Goal: Task Accomplishment & Management: Use online tool/utility

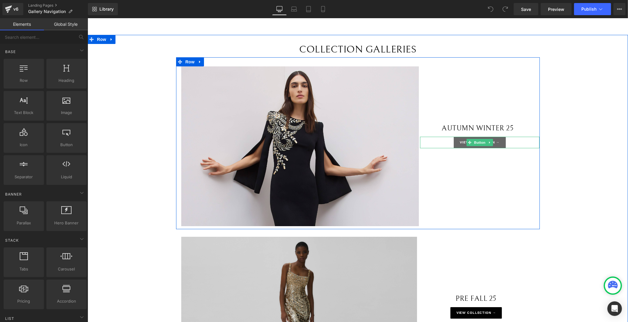
click at [454, 144] on link "VIEW COLLECTION →" at bounding box center [480, 143] width 52 height 12
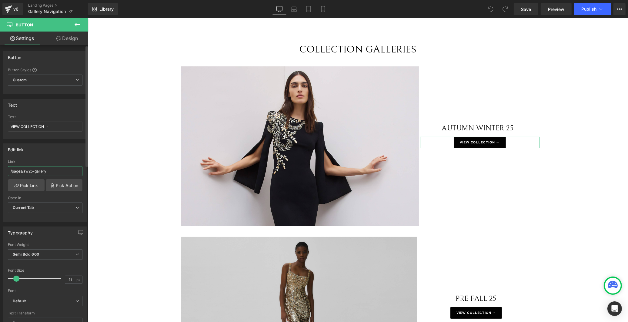
click at [49, 174] on input "/pages/aw25-gallery" at bounding box center [45, 171] width 75 height 10
click at [31, 185] on link "Pick Link" at bounding box center [26, 185] width 37 height 12
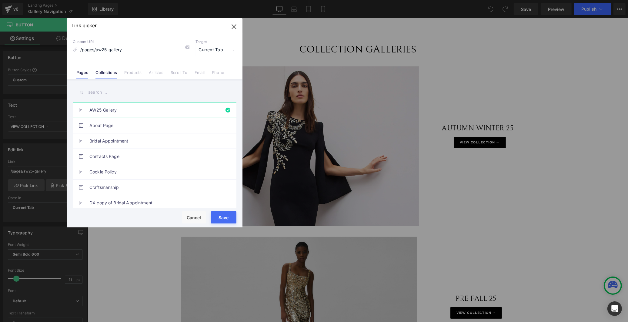
click at [107, 72] on link "Collections" at bounding box center [107, 74] width 22 height 9
click at [83, 73] on link "Pages" at bounding box center [82, 74] width 12 height 9
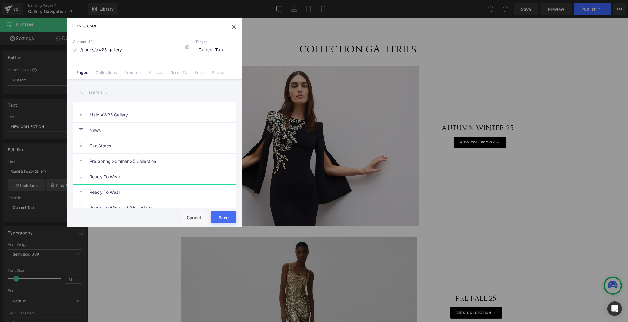
scroll to position [135, 0]
click at [134, 130] on link "Main AW25 Gallery" at bounding box center [155, 129] width 133 height 15
type input "/pages/main-aw25-gallery"
drag, startPoint x: 230, startPoint y: 219, endPoint x: 142, endPoint y: 200, distance: 89.8
click at [230, 219] on button "Save" at bounding box center [223, 217] width 25 height 12
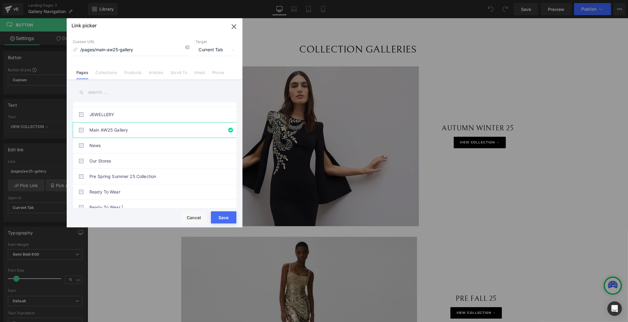
type input "/pages/main-aw25-gallery"
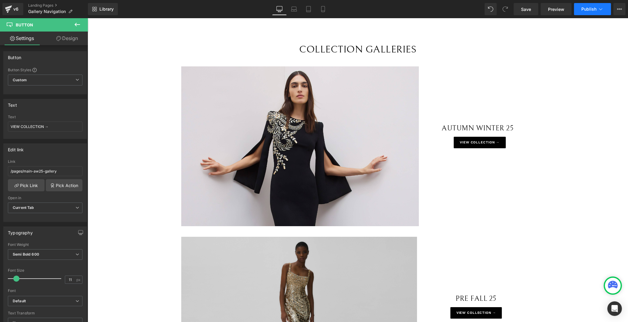
click at [589, 7] on span "Publish" at bounding box center [589, 9] width 15 height 5
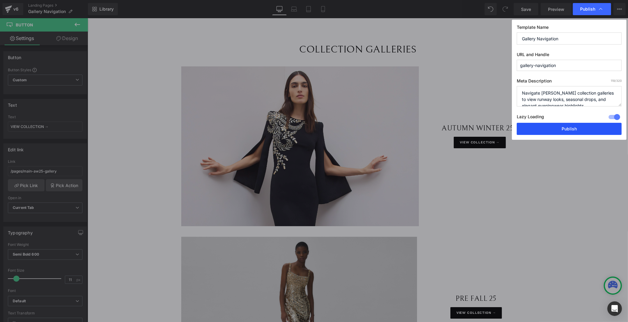
drag, startPoint x: 574, startPoint y: 129, endPoint x: 511, endPoint y: 99, distance: 69.6
click at [574, 129] on button "Publish" at bounding box center [569, 129] width 105 height 12
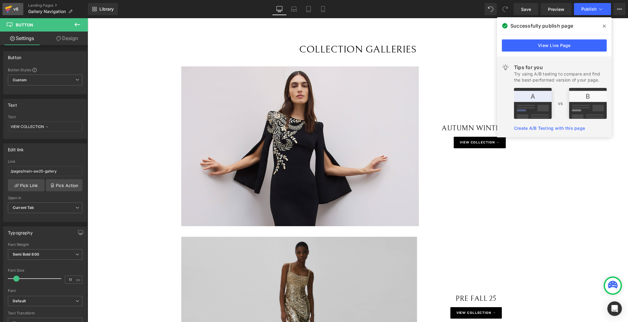
click at [16, 8] on div "v6" at bounding box center [16, 9] width 8 height 8
